Goal: Information Seeking & Learning: Learn about a topic

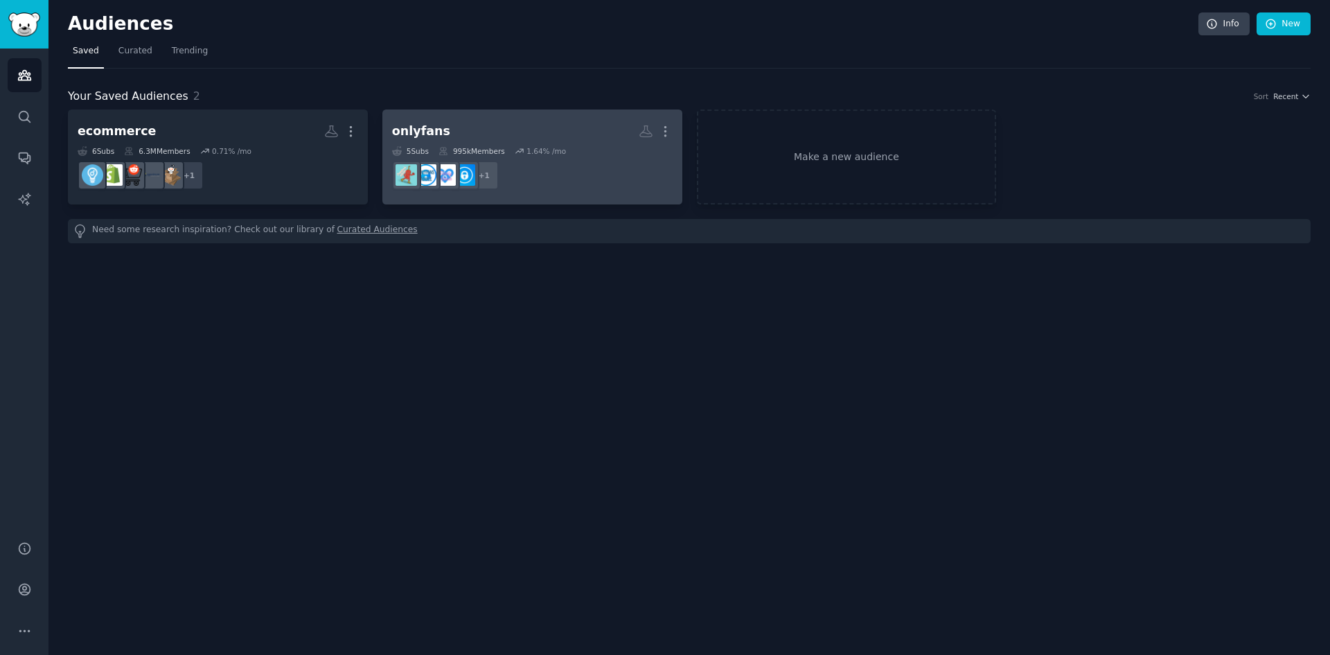
click at [653, 162] on dd "+ 1" at bounding box center [532, 175] width 281 height 39
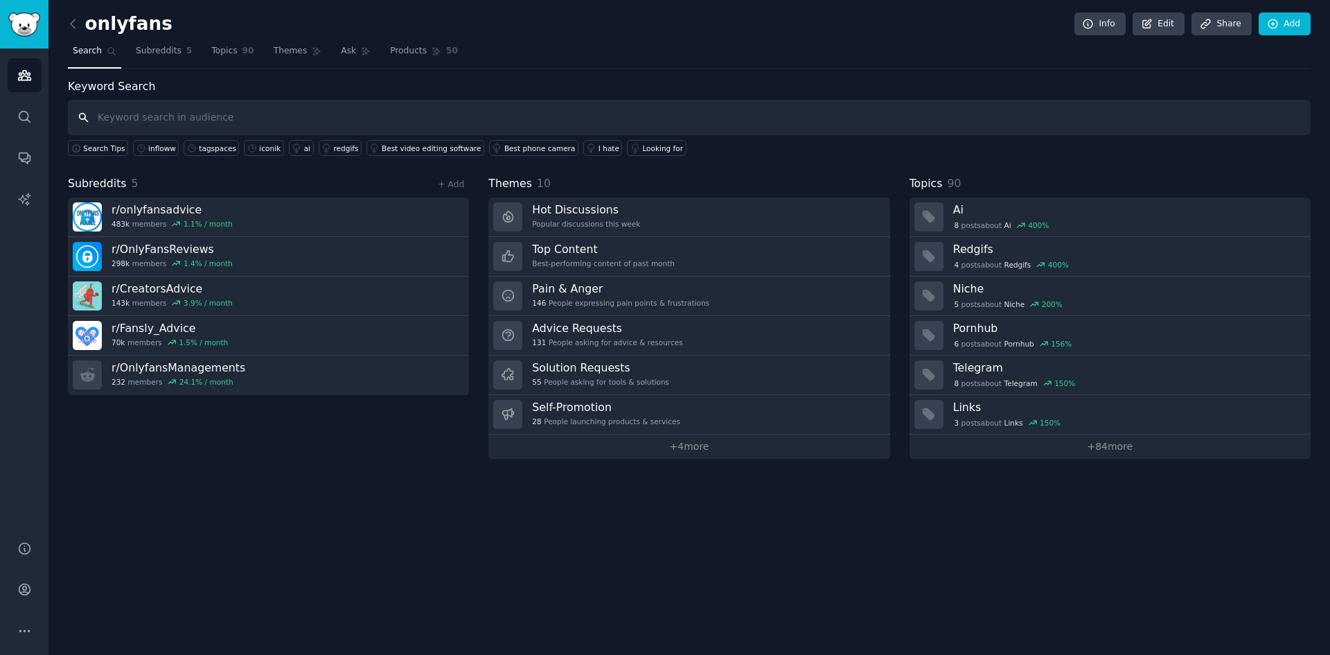
click at [232, 109] on input "text" at bounding box center [689, 117] width 1243 height 35
paste input "Agencies"
type input "Agencies"
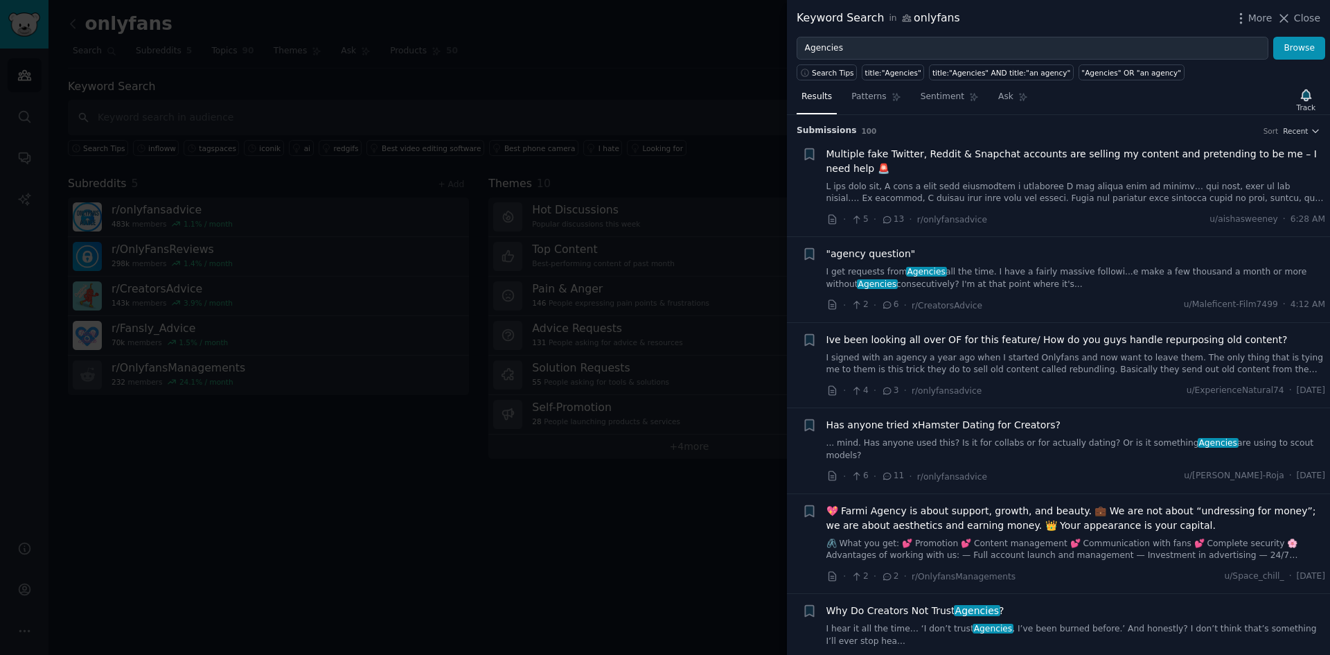
click at [1134, 277] on link "I get requests from Agencies all the time. I have a fairly massive followi...e …" at bounding box center [1077, 278] width 500 height 24
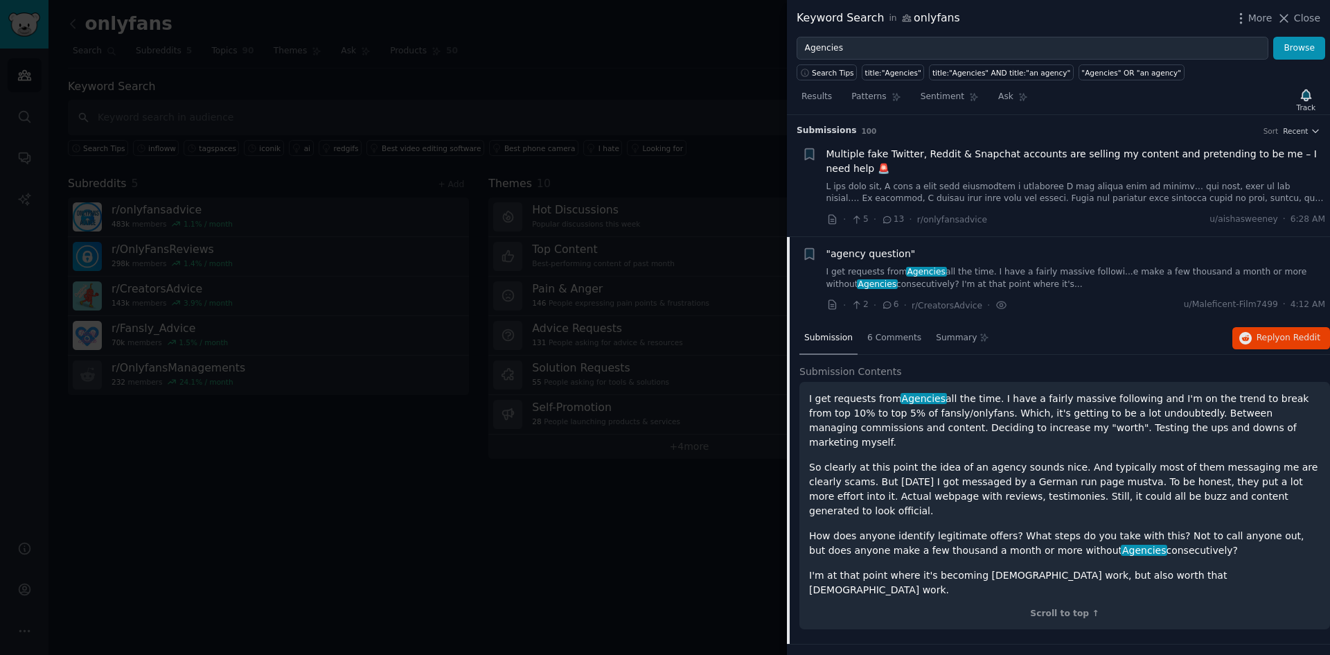
scroll to position [122, 0]
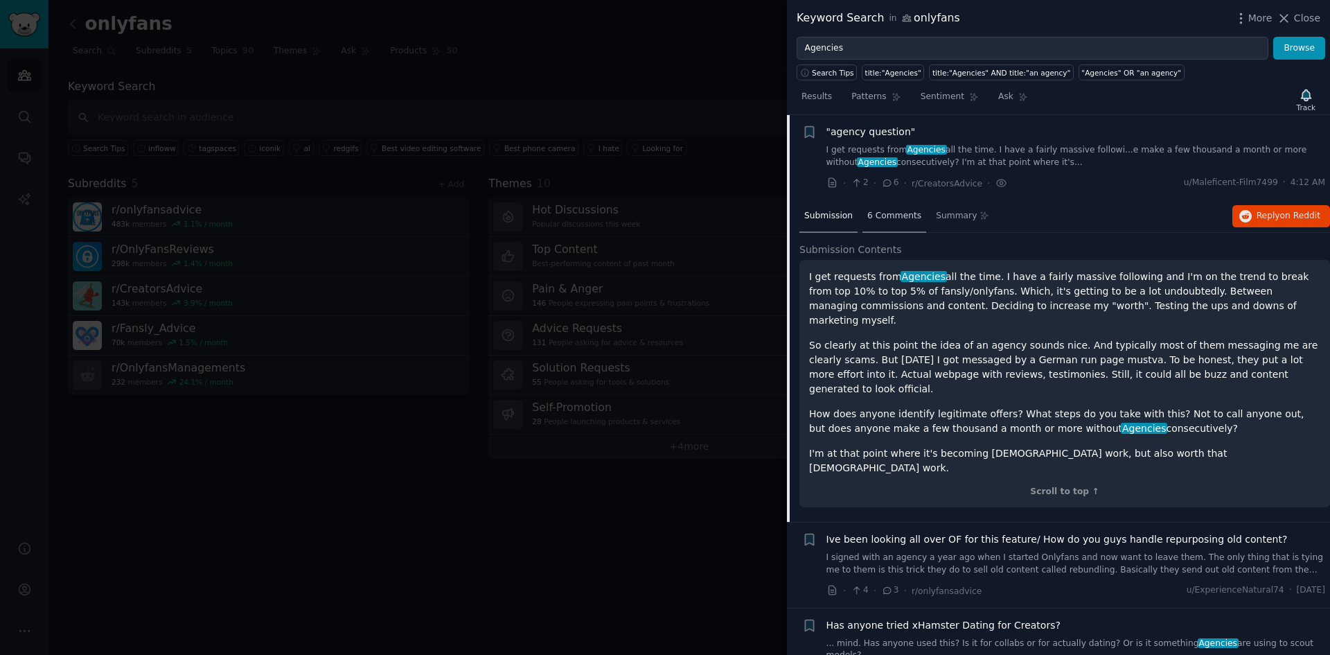
click at [896, 217] on span "6 Comments" at bounding box center [895, 216] width 54 height 12
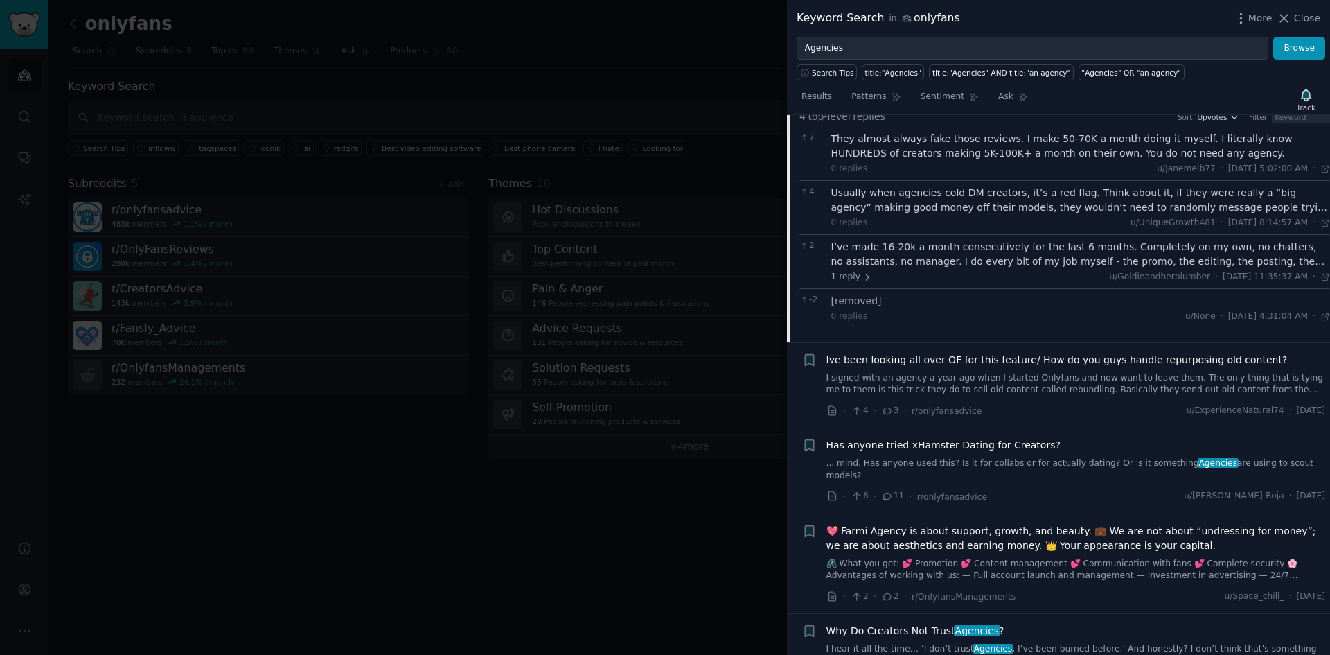
scroll to position [261, 0]
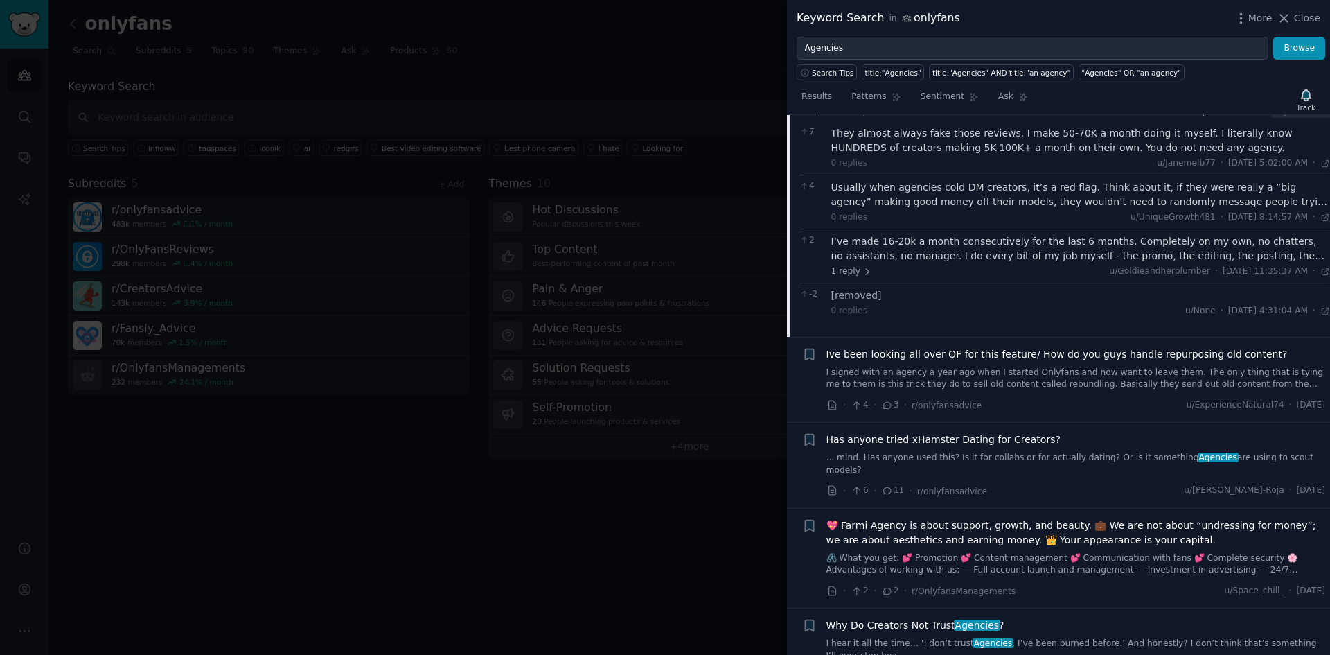
click at [907, 353] on span "Ive been looking all over OF for this feature/ How do you guys handle repurposi…" at bounding box center [1057, 354] width 461 height 15
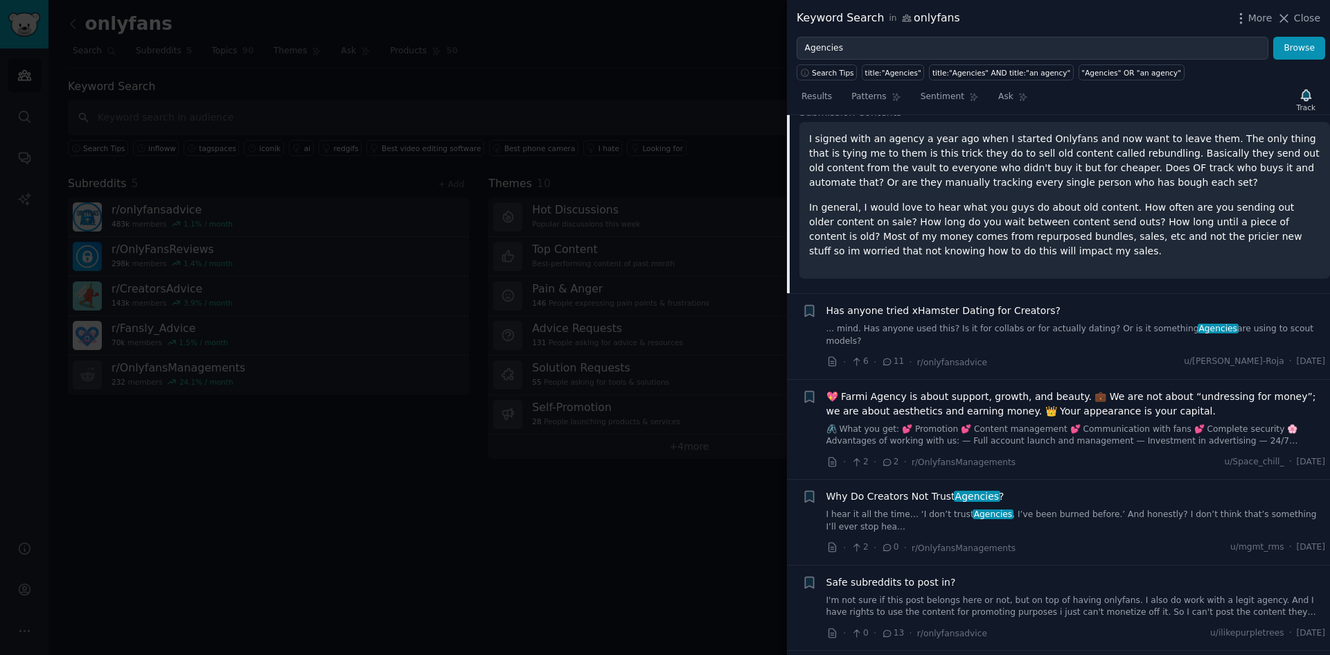
scroll to position [346, 0]
click at [940, 388] on span "💖 Farmi Agency is about support, growth, and beauty. 💼 We are not about “undres…" at bounding box center [1077, 402] width 500 height 29
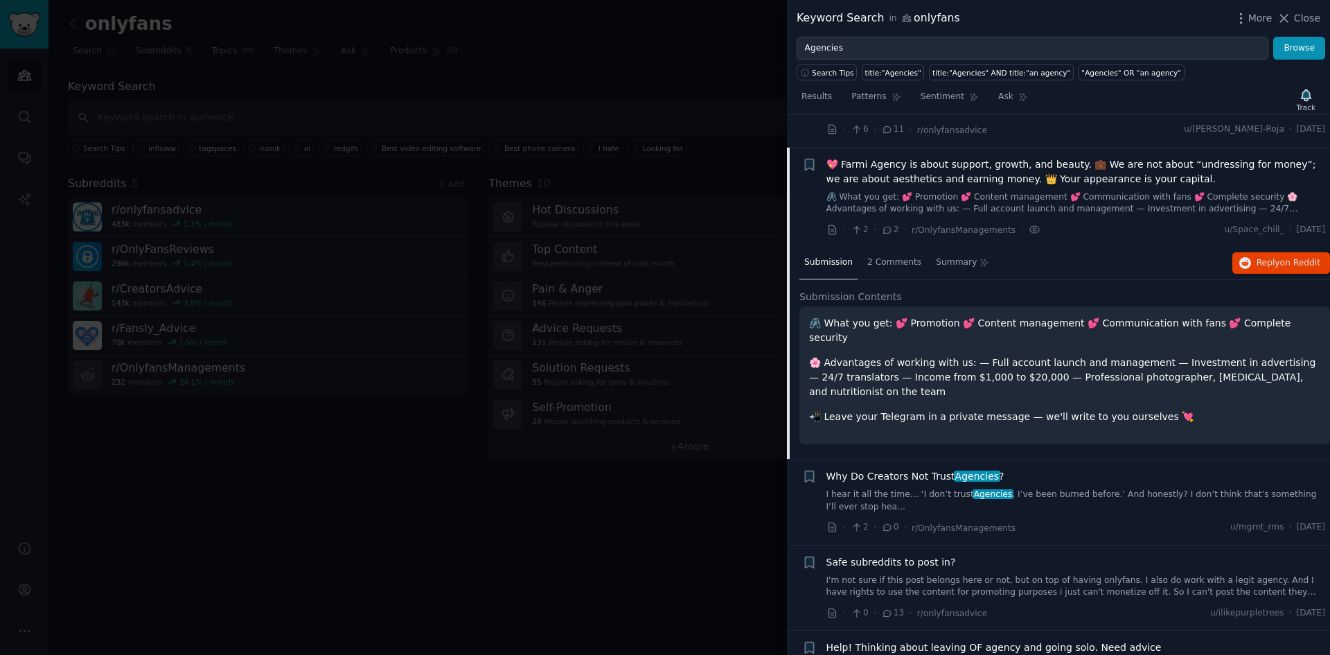
scroll to position [367, 0]
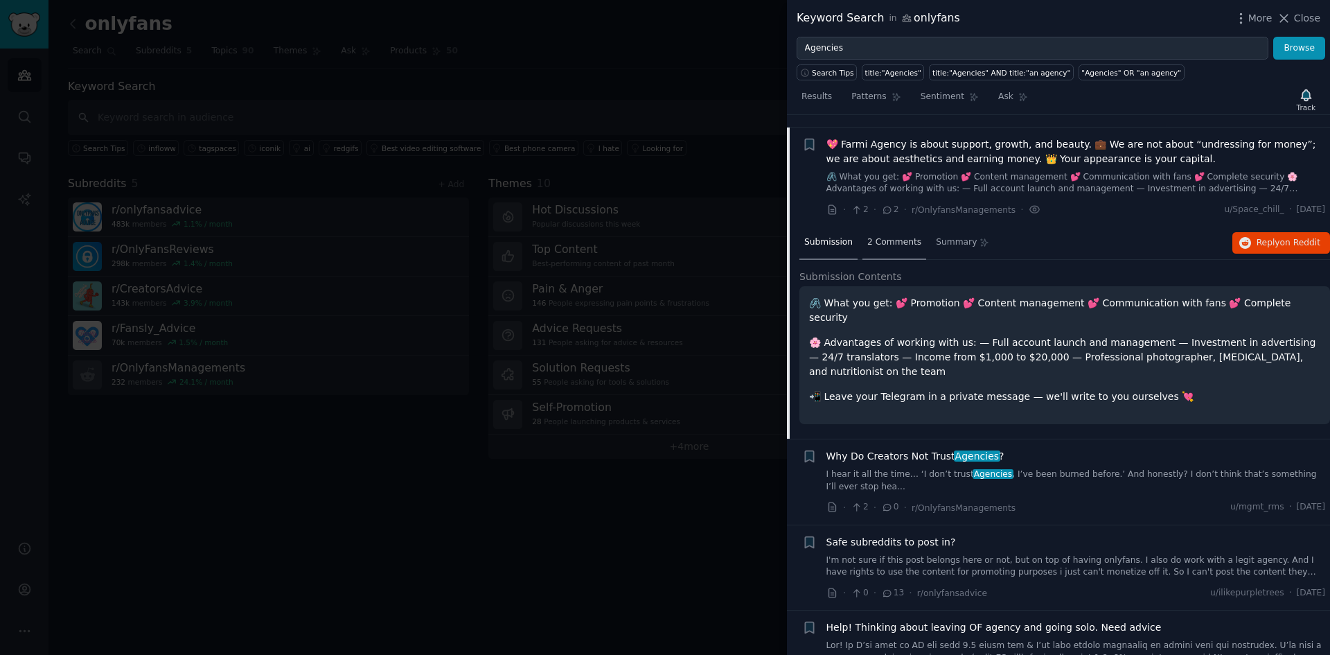
click at [894, 236] on span "2 Comments" at bounding box center [895, 242] width 54 height 12
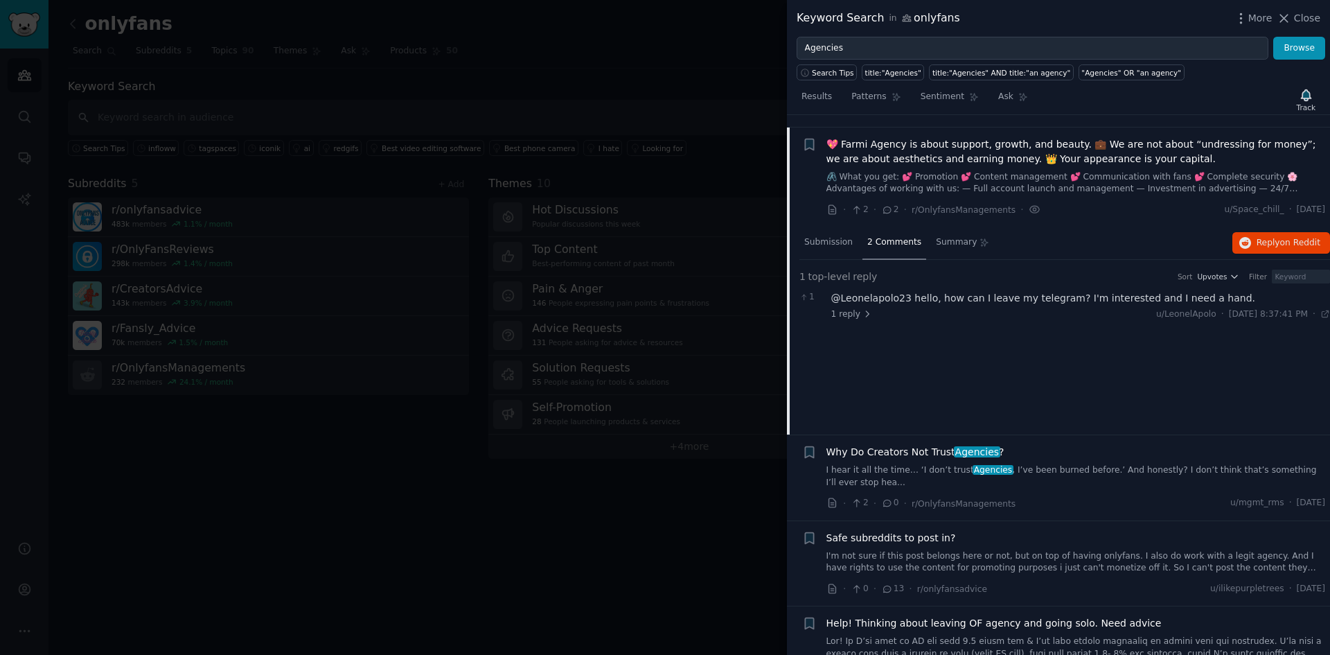
click at [895, 445] on span "Why Do Creators Not Trust Agencies ?" at bounding box center [916, 452] width 178 height 15
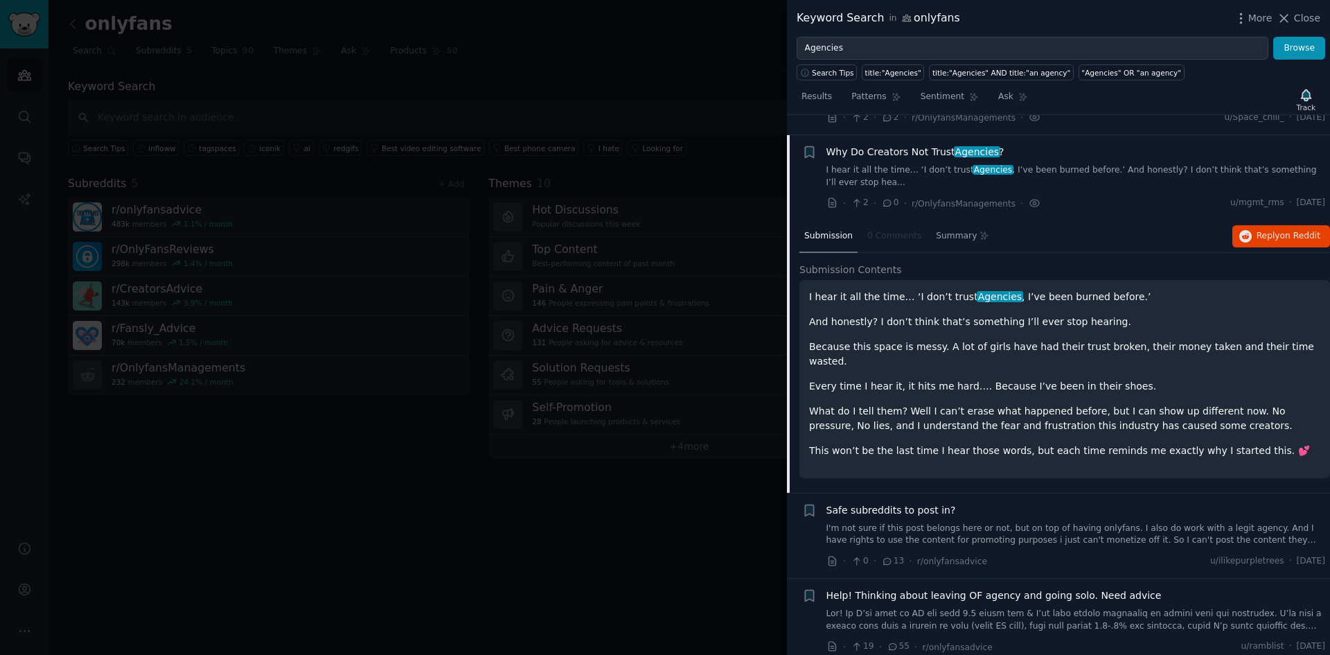
scroll to position [467, 0]
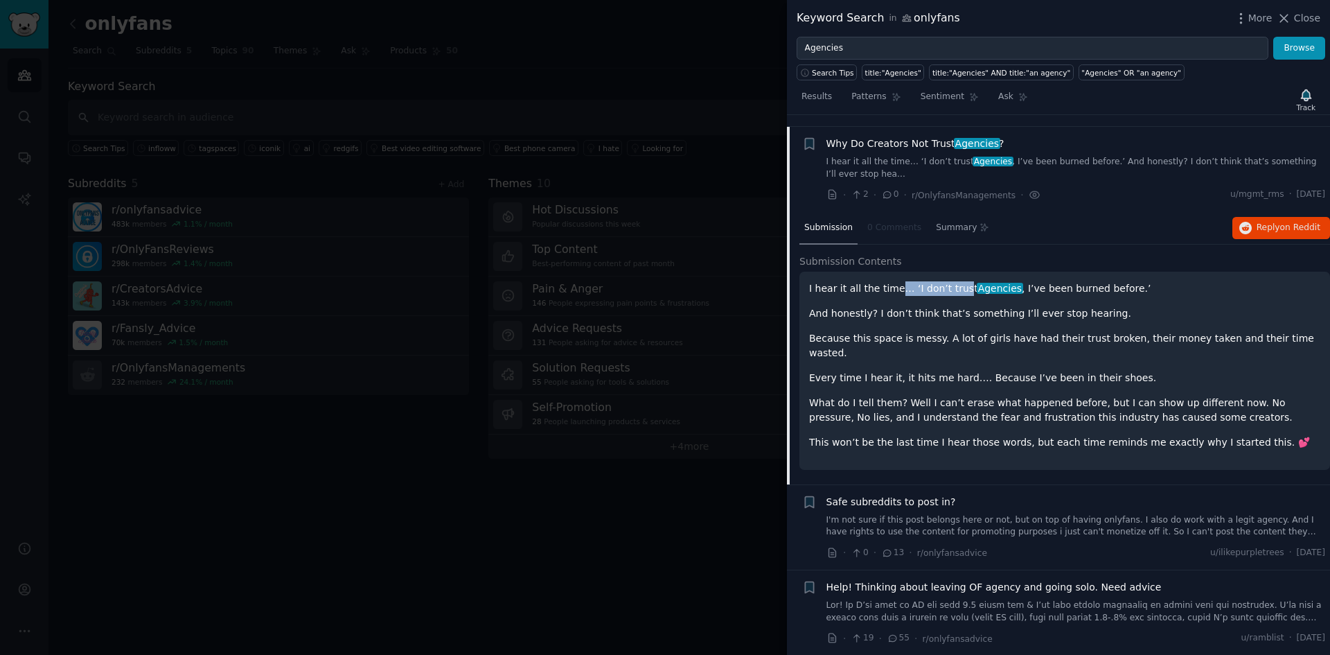
drag, startPoint x: 892, startPoint y: 275, endPoint x: 952, endPoint y: 270, distance: 60.5
click at [952, 281] on p "I hear it all the time… ‘I don’t trust Agencies , I’ve been burned before.’" at bounding box center [1064, 288] width 511 height 15
drag, startPoint x: 1022, startPoint y: 301, endPoint x: 1062, endPoint y: 301, distance: 40.2
click at [1059, 306] on p "And honestly? I don’t think that’s something I’ll ever stop hearing." at bounding box center [1064, 313] width 511 height 15
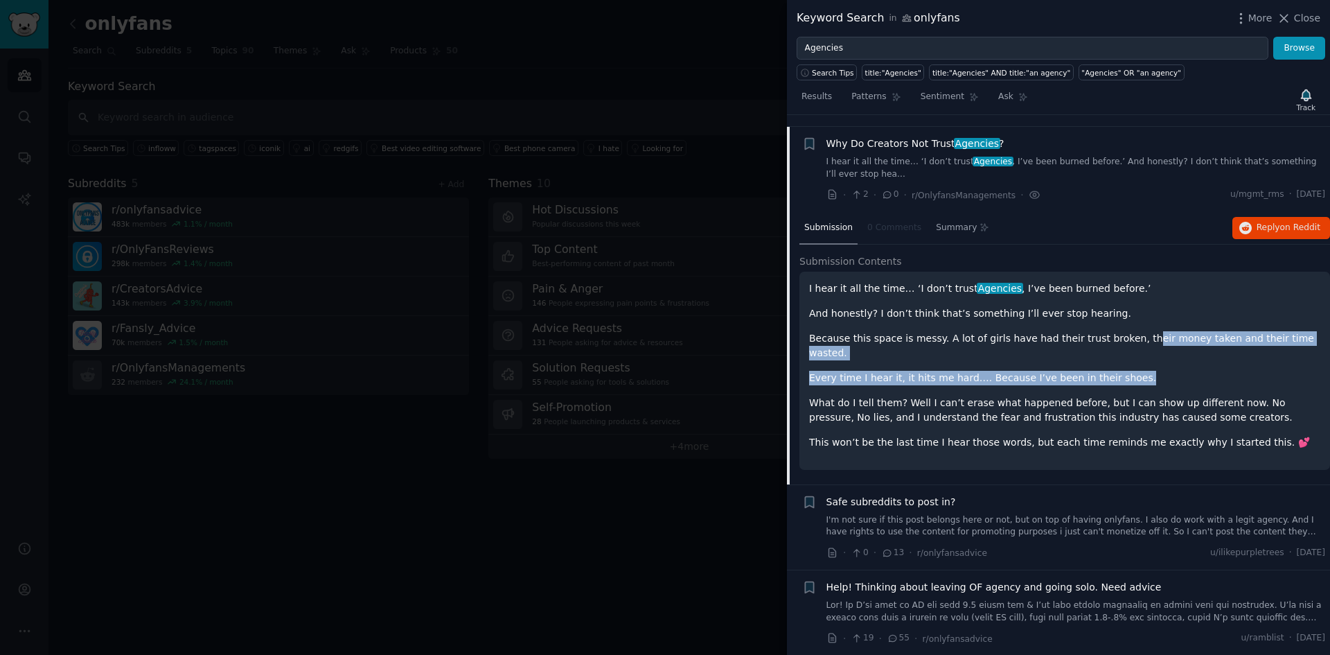
drag, startPoint x: 1114, startPoint y: 331, endPoint x: 1203, endPoint y: 335, distance: 88.8
click at [1203, 335] on div "I hear it all the time… ‘I don’t trust Agencies , I’ve been burned before.’ And…" at bounding box center [1064, 365] width 511 height 168
click at [847, 371] on p "Every time I hear it, it hits me hard…. Because I’ve been in their shoes." at bounding box center [1064, 378] width 511 height 15
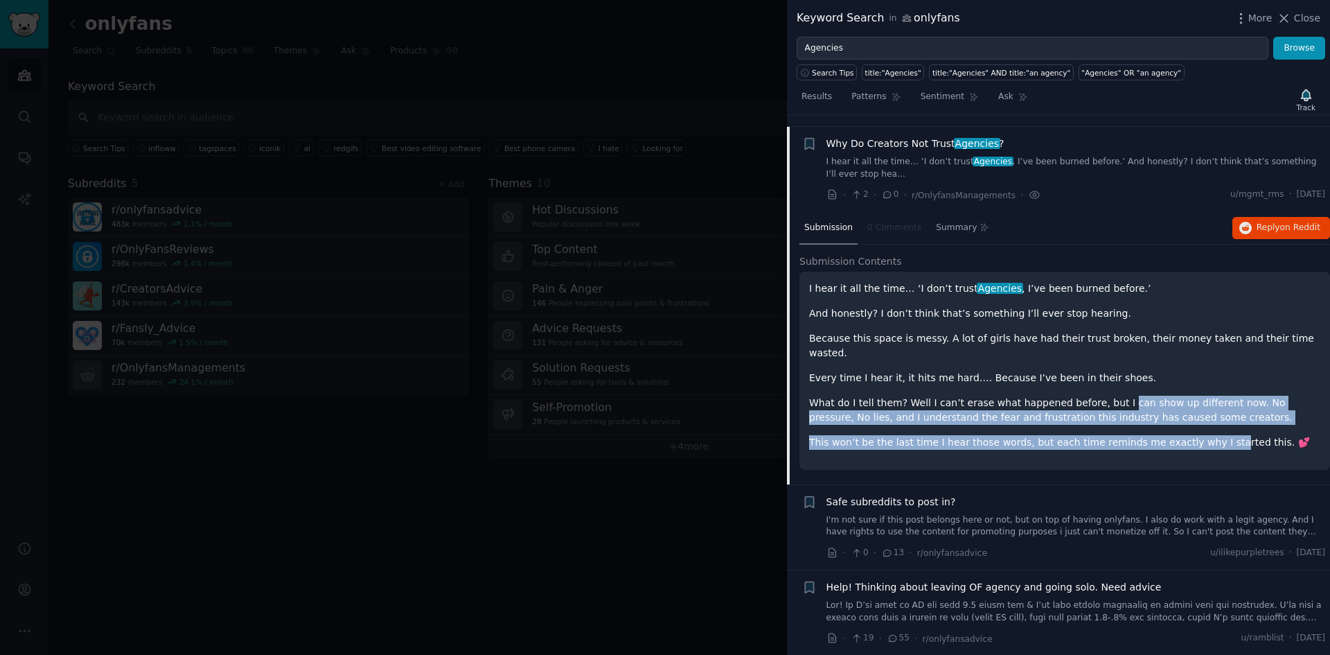
drag, startPoint x: 1098, startPoint y: 374, endPoint x: 1191, endPoint y: 404, distance: 98.2
click at [1191, 403] on div "I hear it all the time… ‘I don’t trust Agencies , I’ve been burned before.’ And…" at bounding box center [1064, 365] width 511 height 168
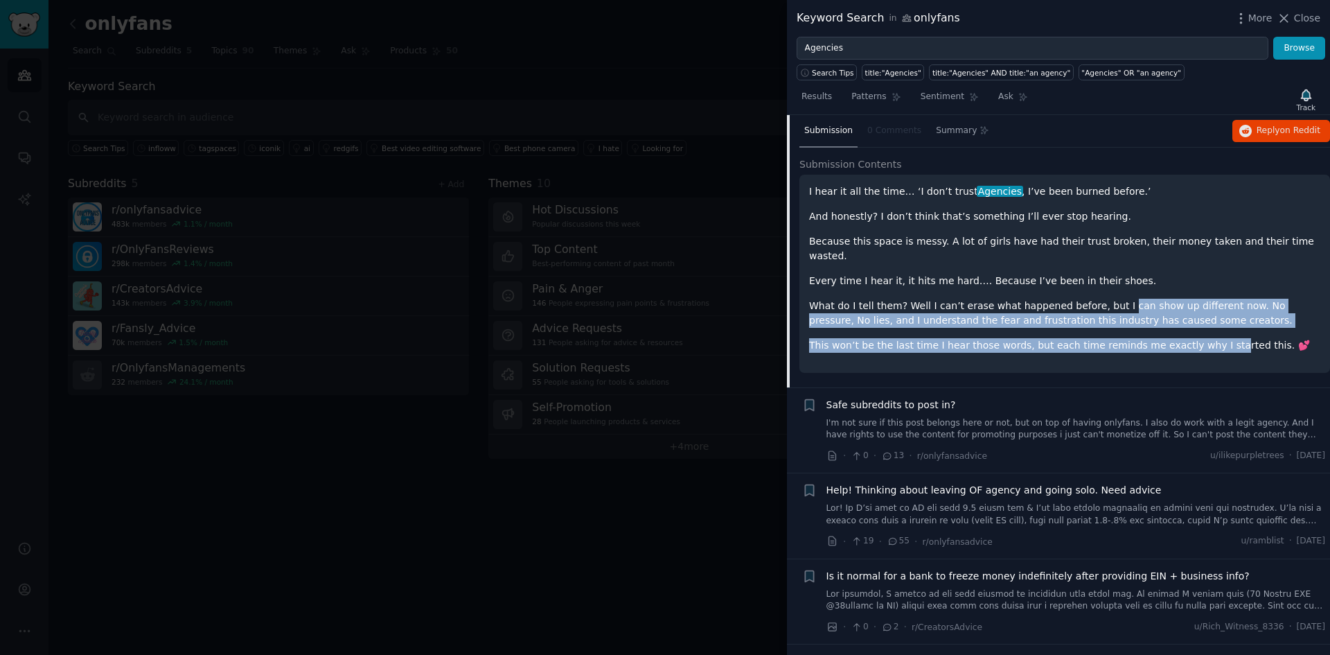
scroll to position [675, 0]
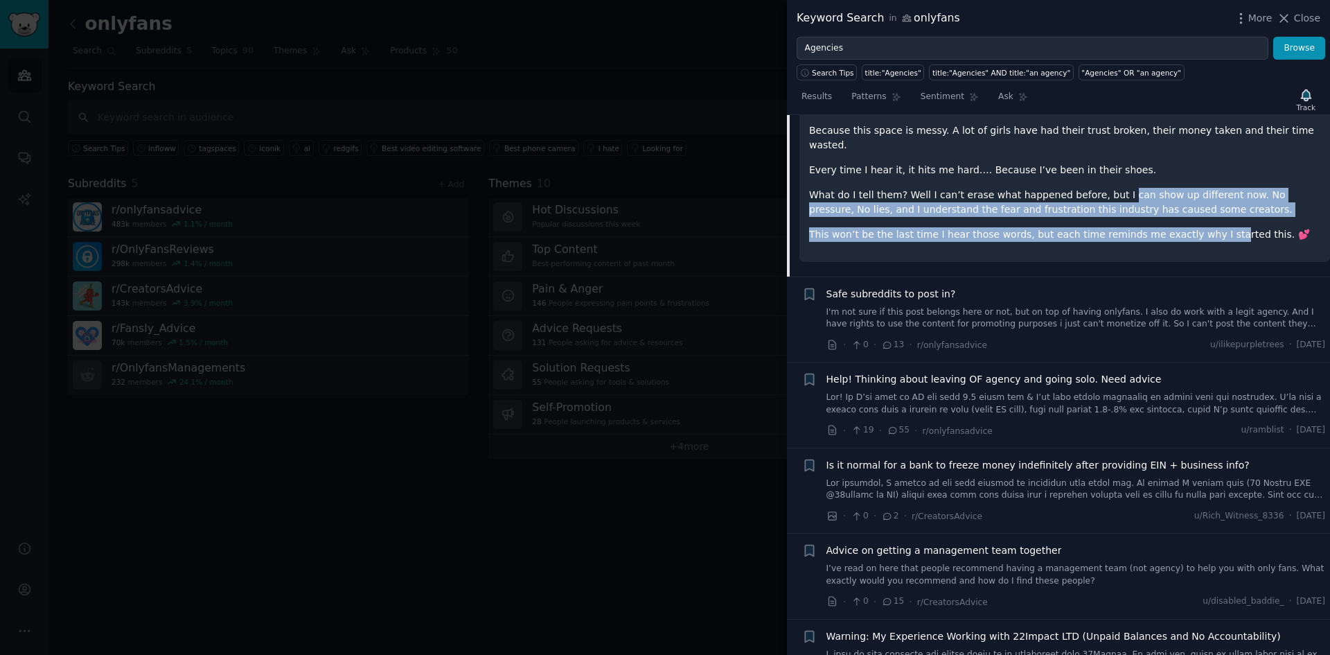
click at [981, 392] on link at bounding box center [1077, 404] width 500 height 24
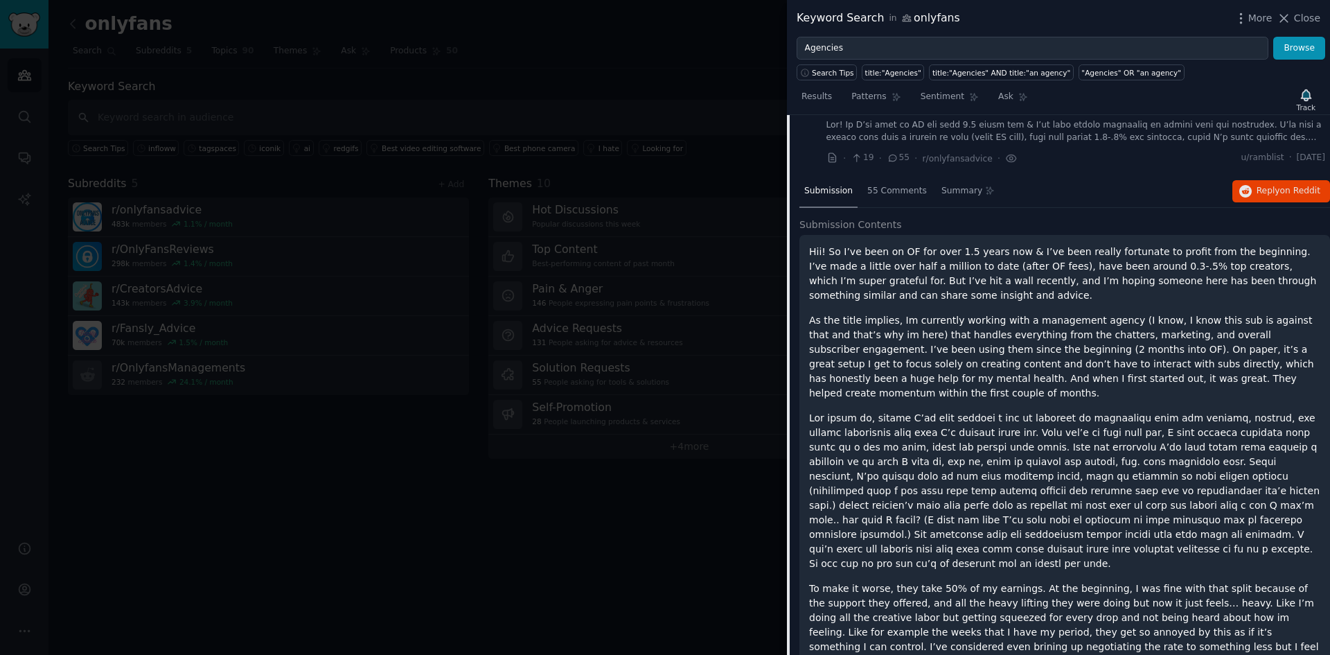
scroll to position [638, 0]
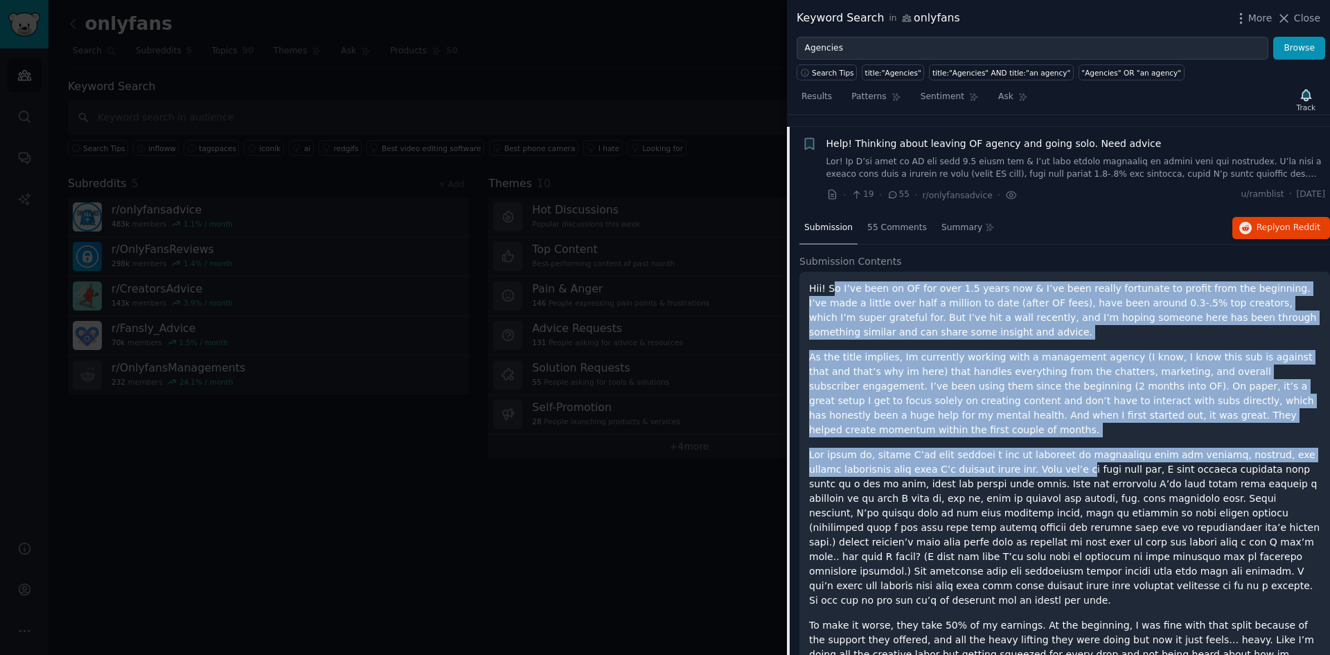
drag, startPoint x: 833, startPoint y: 278, endPoint x: 996, endPoint y: 437, distance: 228.3
click at [996, 437] on div "Hii! So I’ve been on OF for over 1.5 years now & I’ve been really fortunate to …" at bounding box center [1064, 615] width 511 height 669
click at [987, 448] on p at bounding box center [1064, 528] width 511 height 160
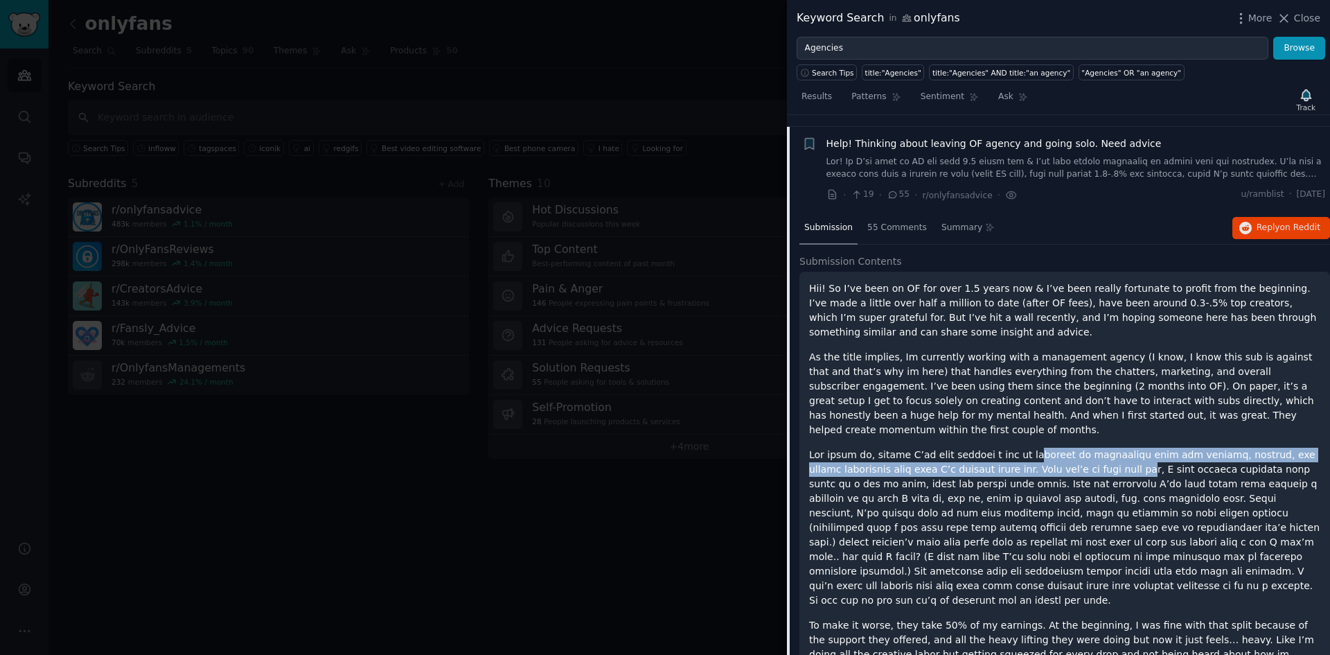
drag, startPoint x: 1002, startPoint y: 432, endPoint x: 1052, endPoint y: 446, distance: 52.0
click at [1051, 448] on p at bounding box center [1064, 528] width 511 height 160
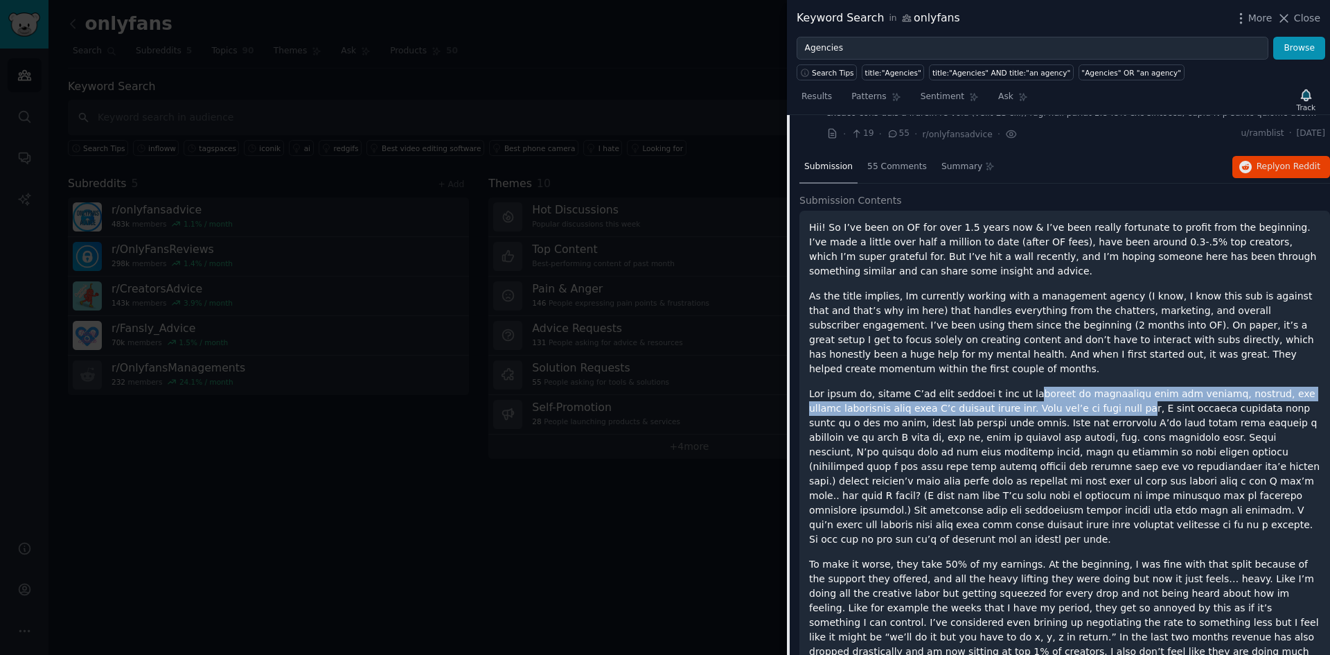
scroll to position [777, 0]
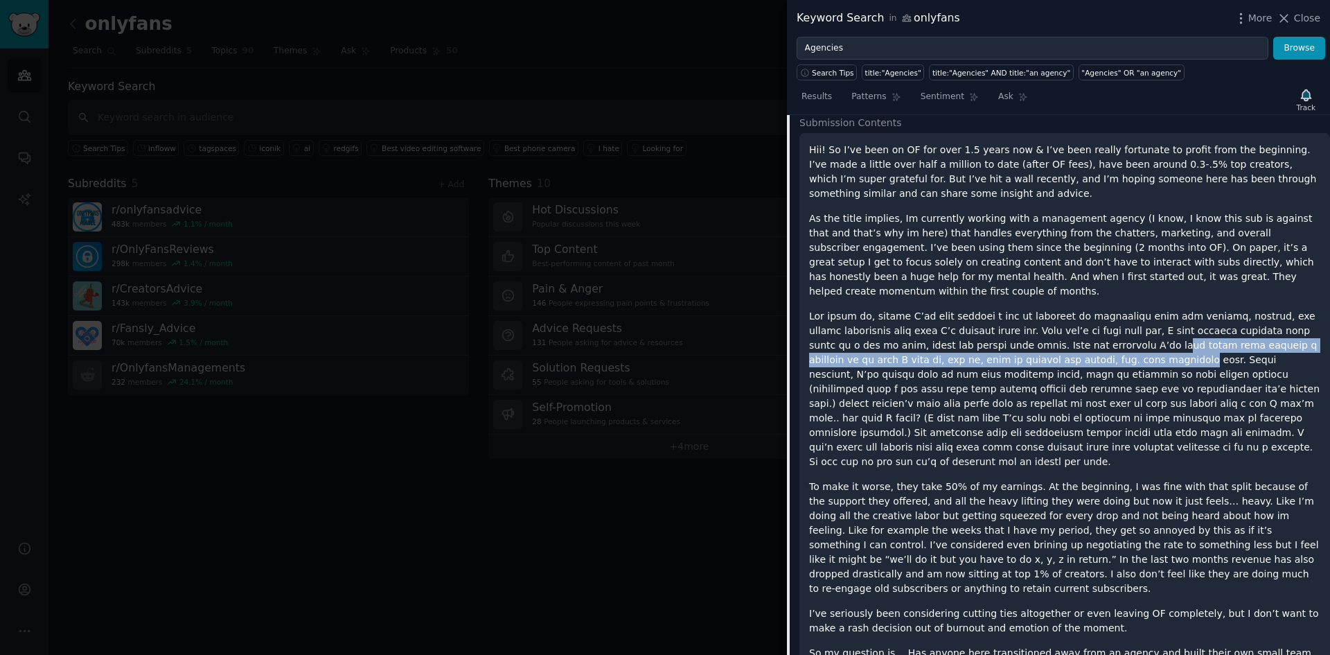
drag, startPoint x: 979, startPoint y: 326, endPoint x: 1030, endPoint y: 325, distance: 51.3
click at [1030, 325] on p at bounding box center [1064, 389] width 511 height 160
click at [1061, 319] on p at bounding box center [1064, 389] width 511 height 160
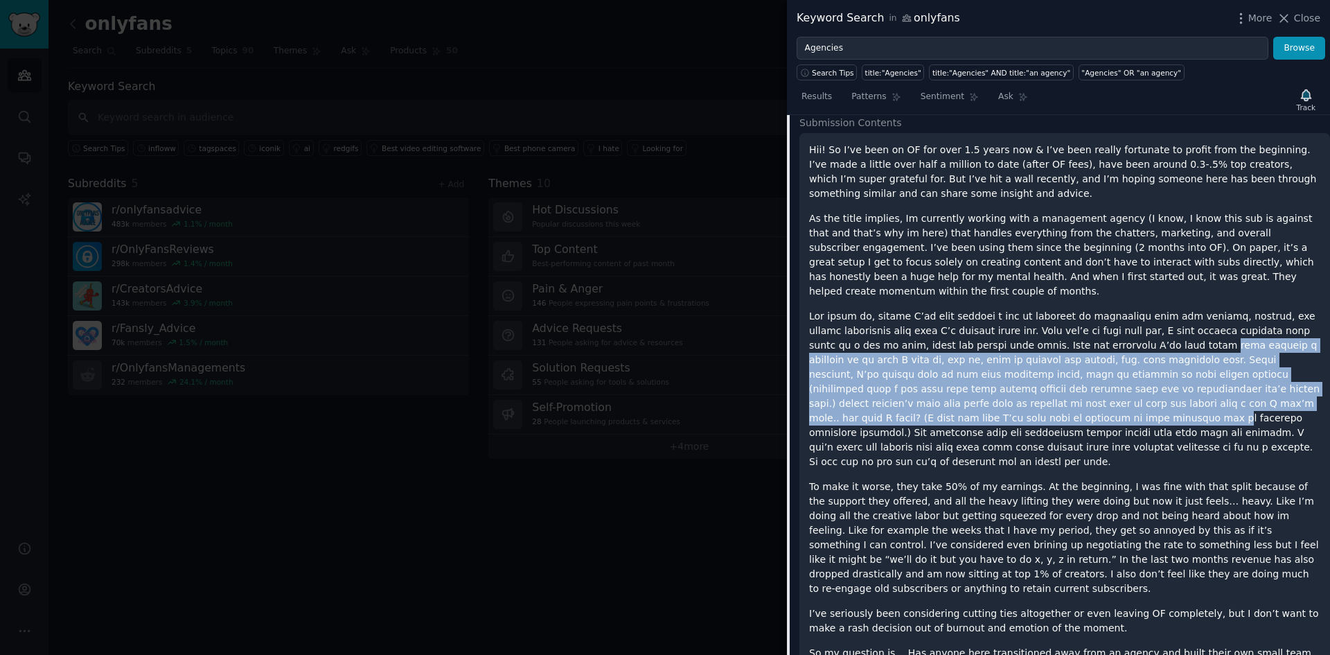
drag, startPoint x: 1067, startPoint y: 316, endPoint x: 1178, endPoint y: 387, distance: 131.5
click at [1179, 383] on p at bounding box center [1064, 389] width 511 height 160
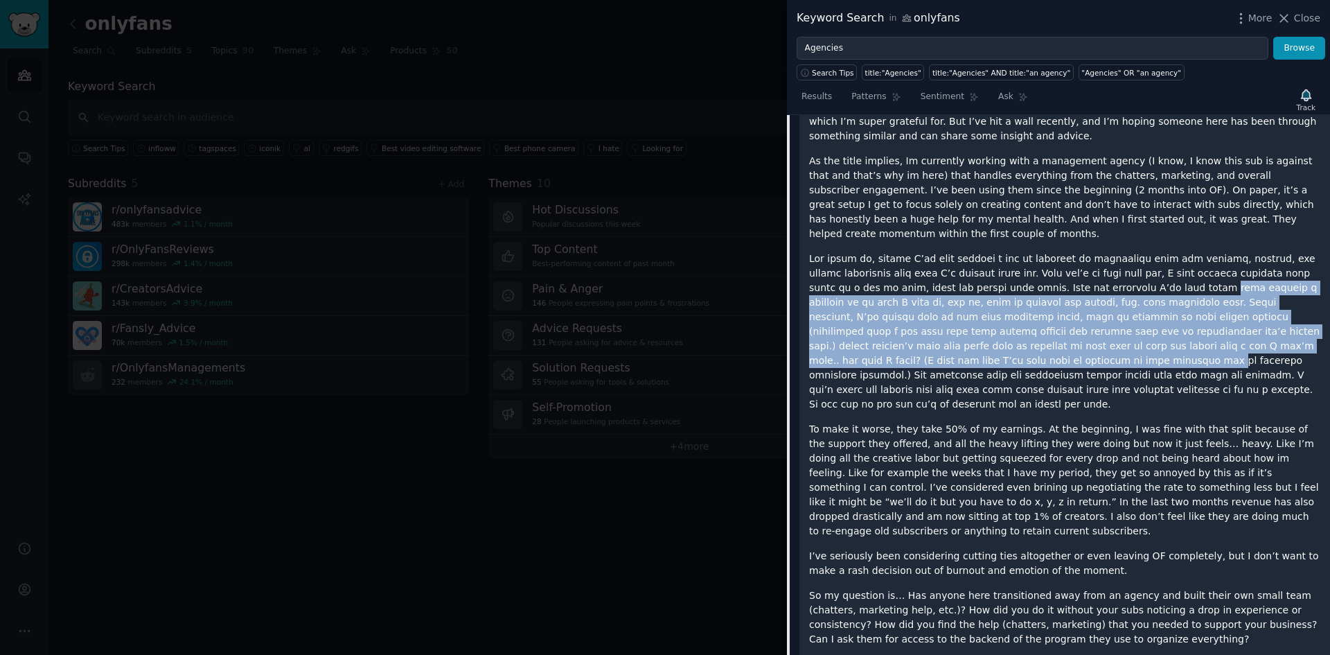
scroll to position [846, 0]
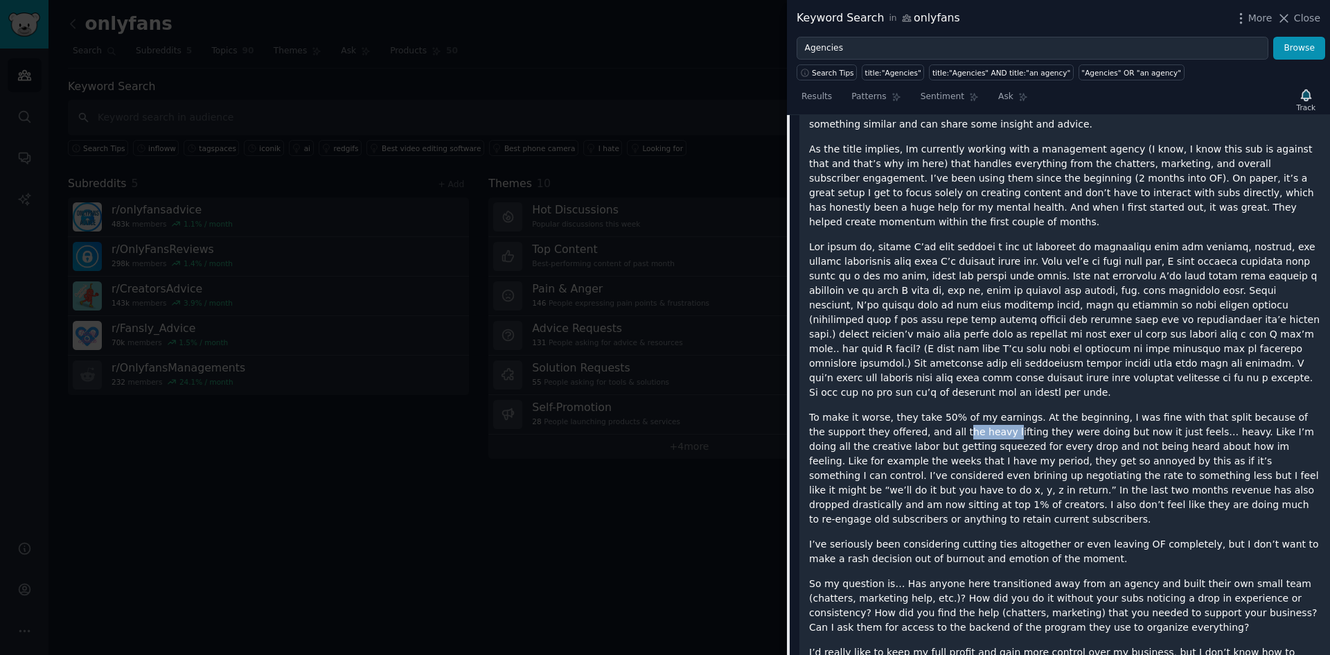
drag, startPoint x: 901, startPoint y: 394, endPoint x: 966, endPoint y: 405, distance: 66.1
click at [945, 410] on p "To make it worse, they take 50% of my earnings. At the beginning, I was fine wi…" at bounding box center [1064, 468] width 511 height 116
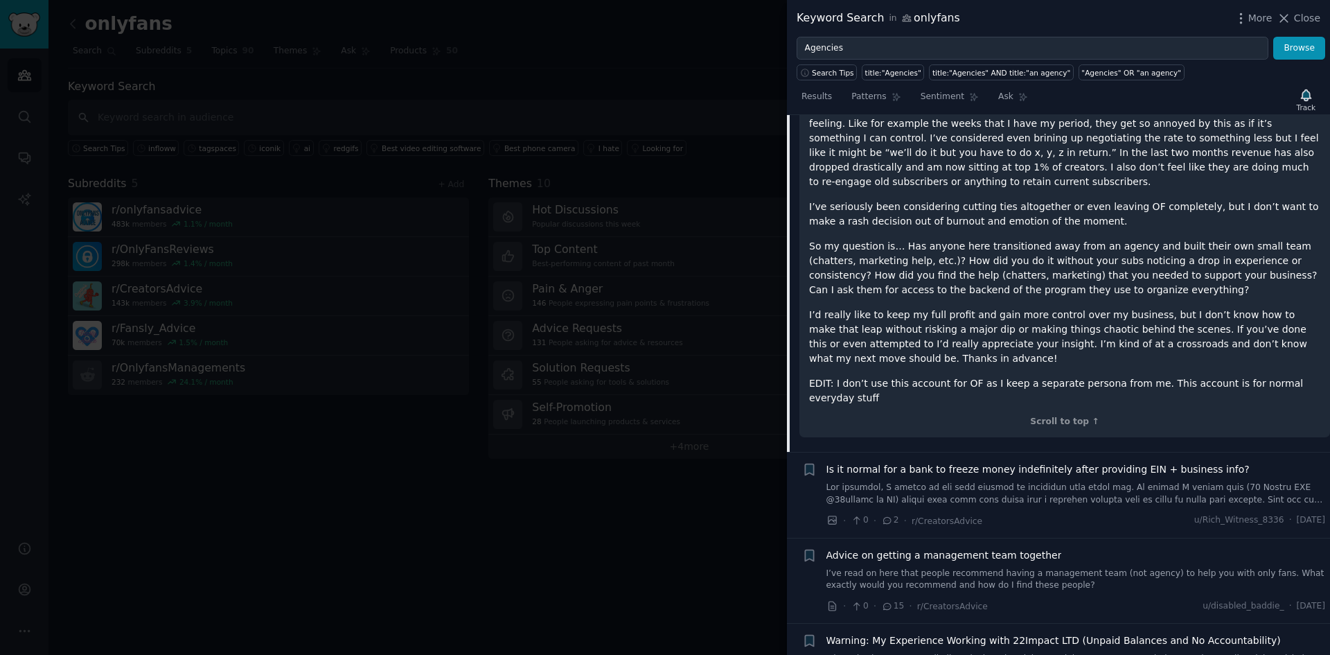
scroll to position [1193, 0]
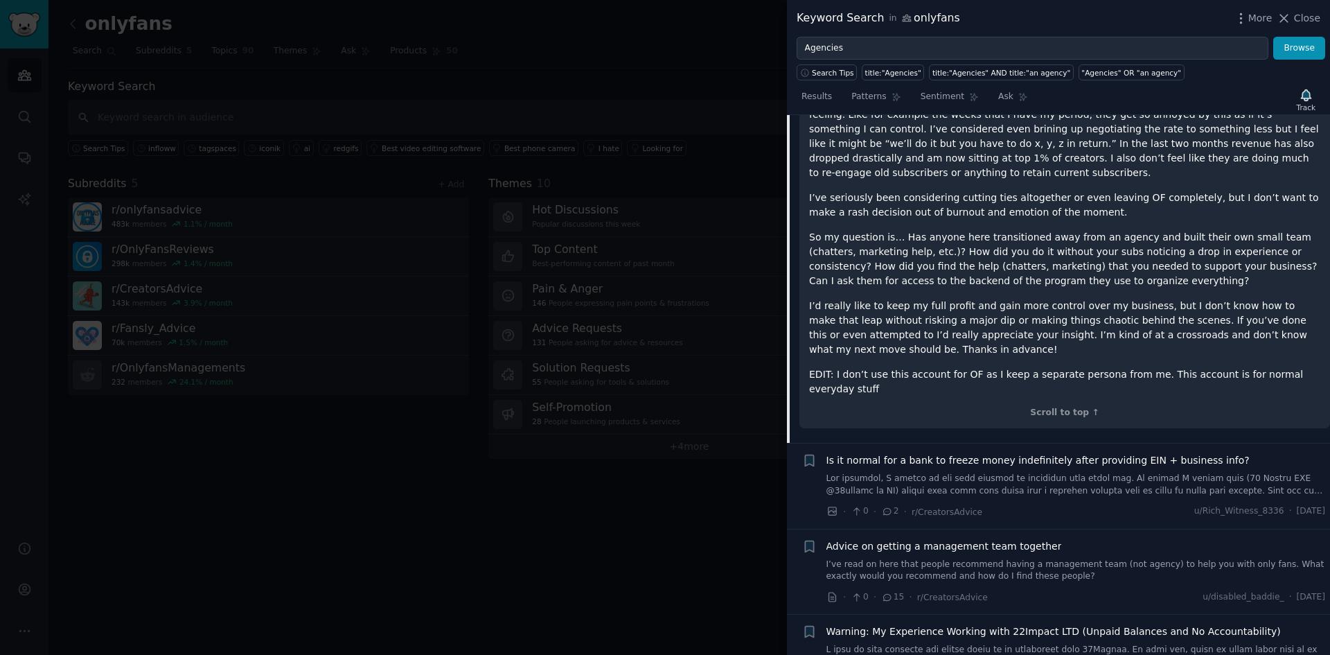
click at [1308, 367] on p "EDIT: I don’t use this account for OF as I keep a separate persona from me. Thi…" at bounding box center [1064, 381] width 511 height 29
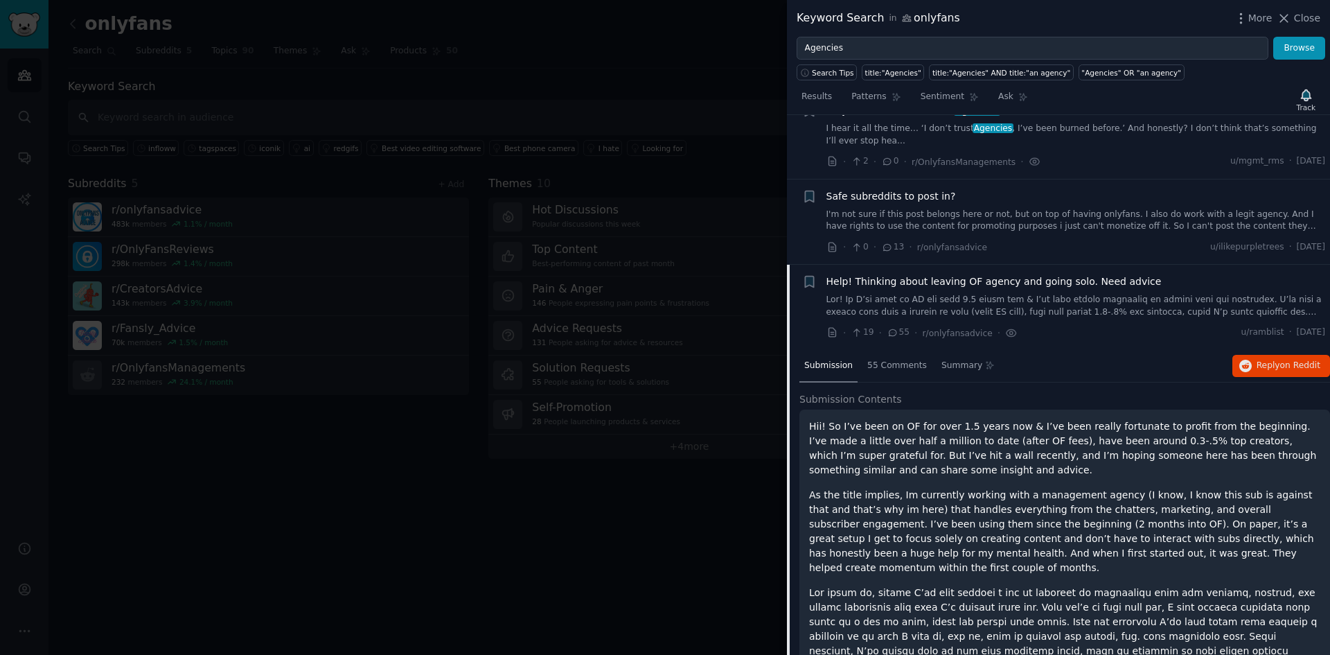
scroll to position [500, 0]
click at [880, 360] on span "55 Comments" at bounding box center [898, 366] width 60 height 12
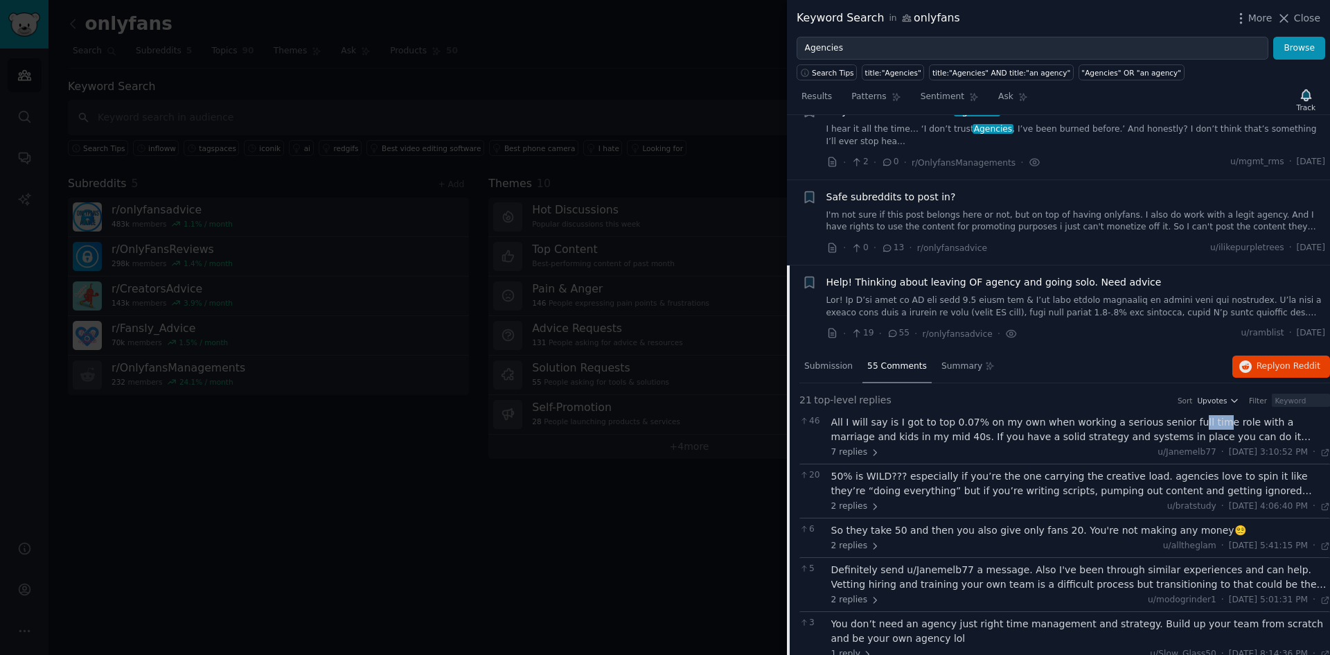
drag, startPoint x: 1164, startPoint y: 405, endPoint x: 1184, endPoint y: 405, distance: 19.4
click at [1184, 415] on div "All I will say is I got to top 0.07% on my own when working a serious senior fu…" at bounding box center [1082, 429] width 500 height 29
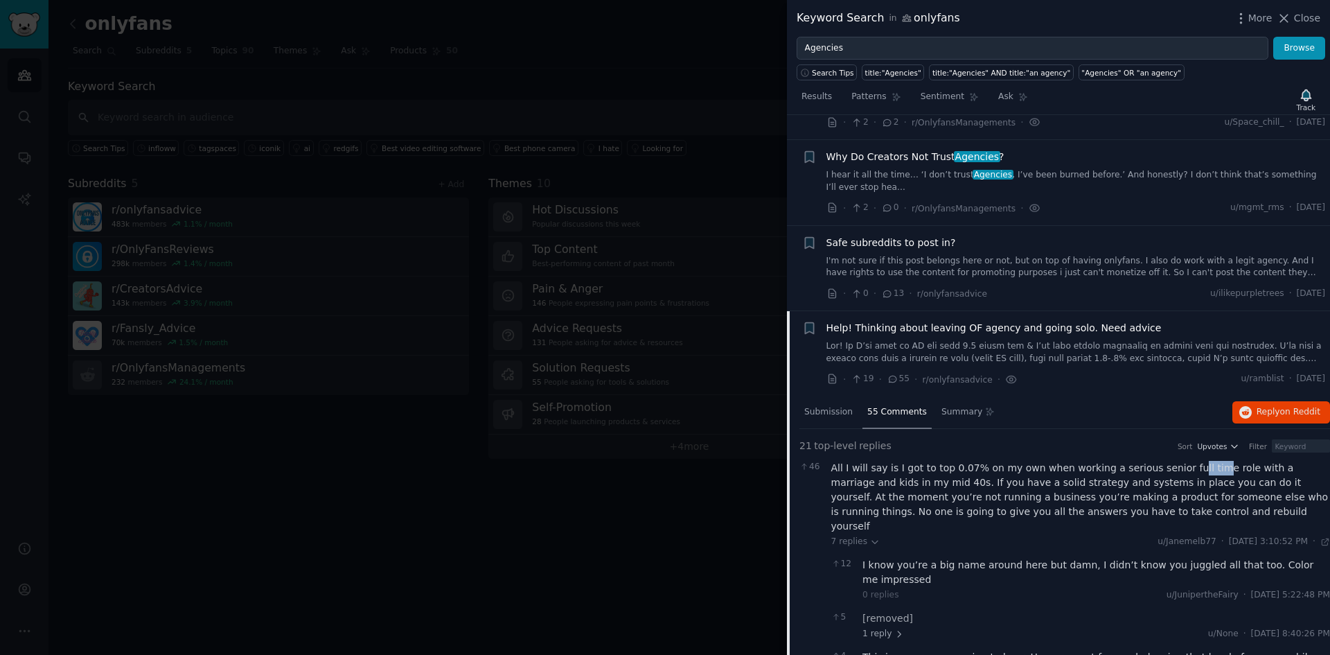
scroll to position [430, 0]
